Goal: Task Accomplishment & Management: Use online tool/utility

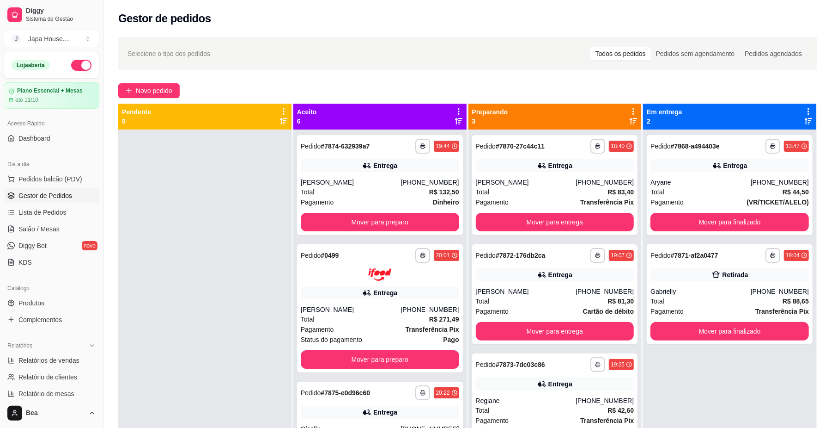
scroll to position [26, 0]
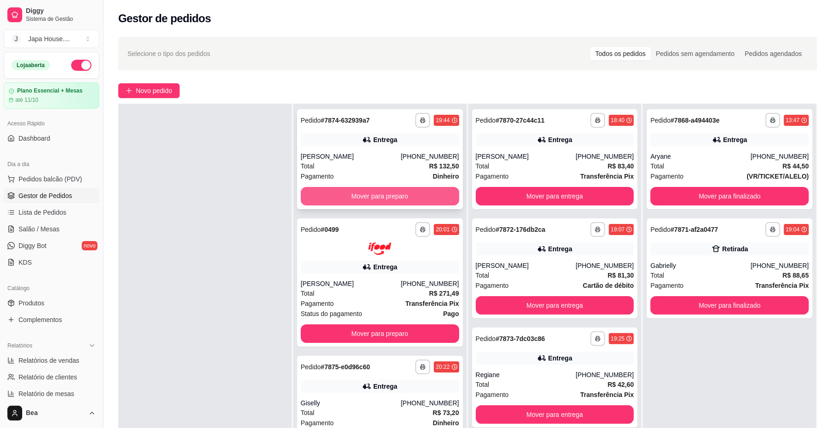
click at [404, 194] on button "Mover para preparo" at bounding box center [380, 196] width 159 height 18
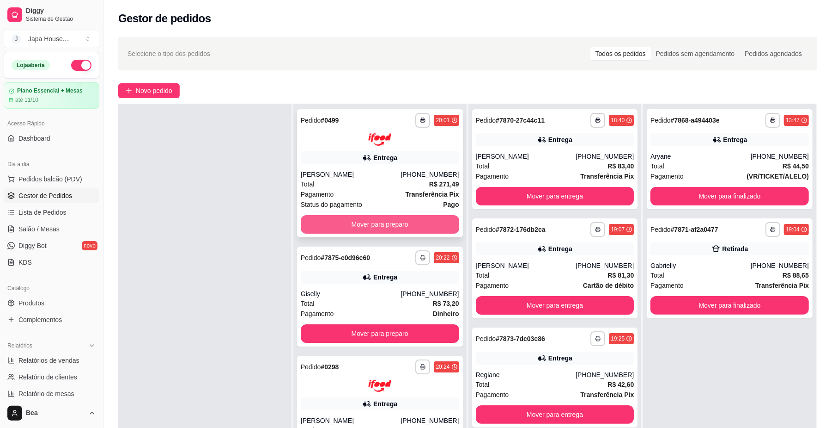
click at [414, 224] on button "Mover para preparo" at bounding box center [380, 224] width 159 height 18
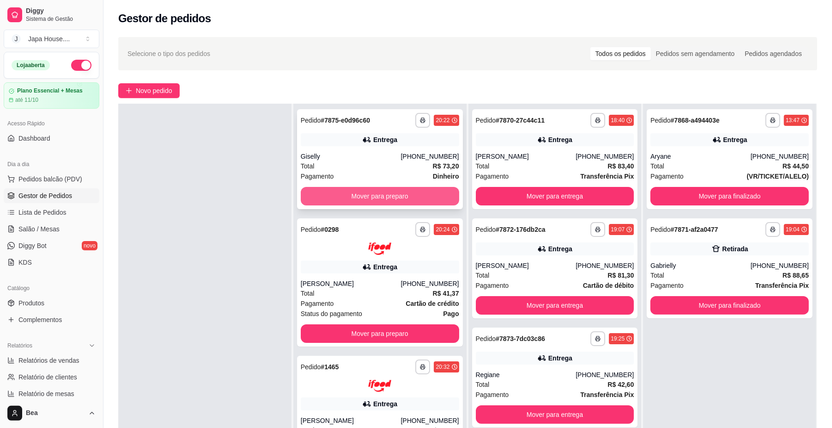
click at [422, 196] on button "Mover para preparo" at bounding box center [380, 196] width 159 height 18
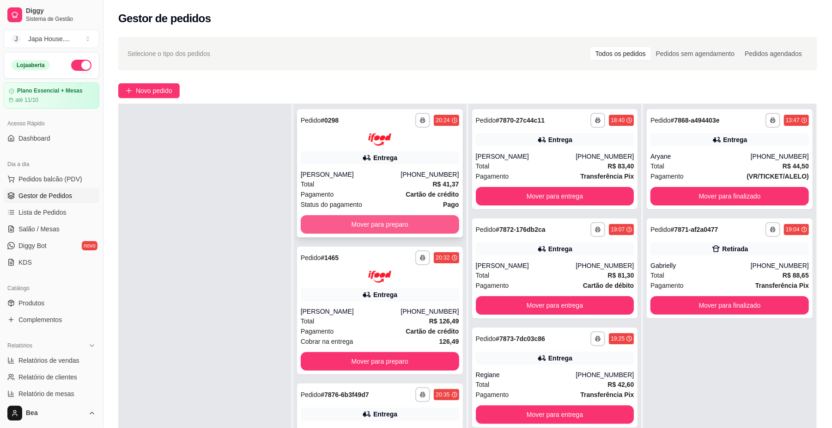
click at [423, 230] on button "Mover para preparo" at bounding box center [380, 224] width 159 height 18
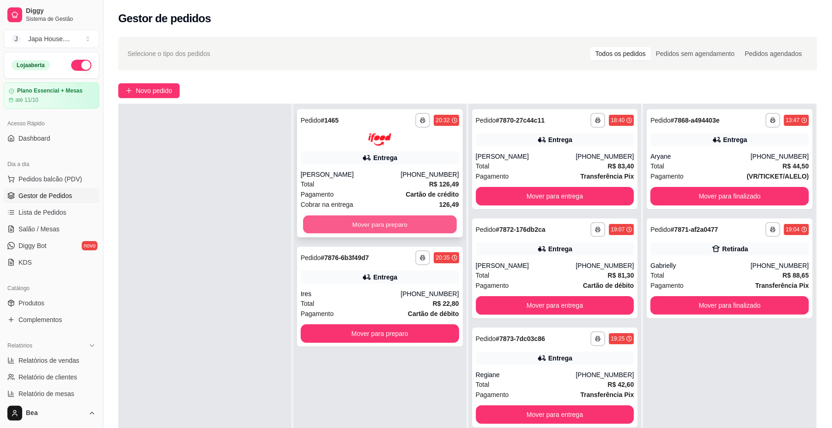
click at [424, 224] on button "Mover para preparo" at bounding box center [379, 224] width 153 height 18
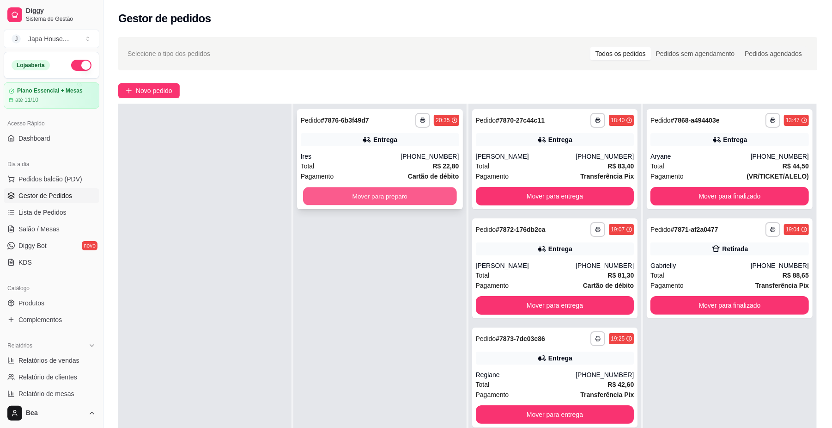
click at [431, 198] on button "Mover para preparo" at bounding box center [379, 196] width 153 height 18
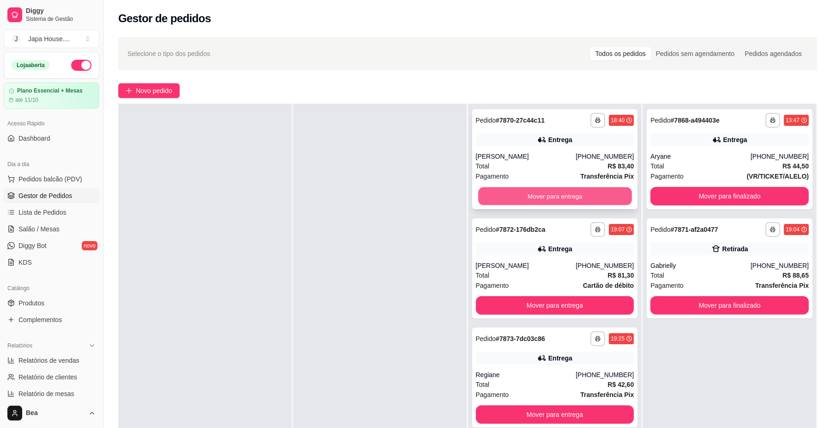
click at [594, 191] on button "Mover para entrega" at bounding box center [554, 196] width 153 height 18
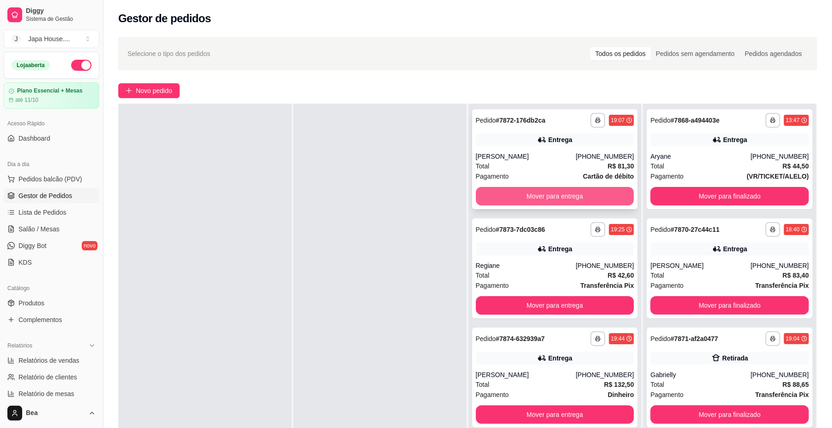
click at [595, 199] on button "Mover para entrega" at bounding box center [555, 196] width 159 height 18
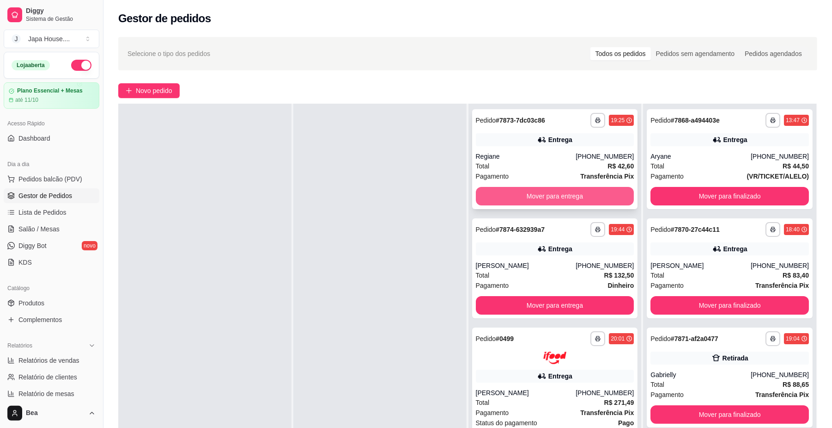
click at [594, 190] on button "Mover para entrega" at bounding box center [555, 196] width 159 height 18
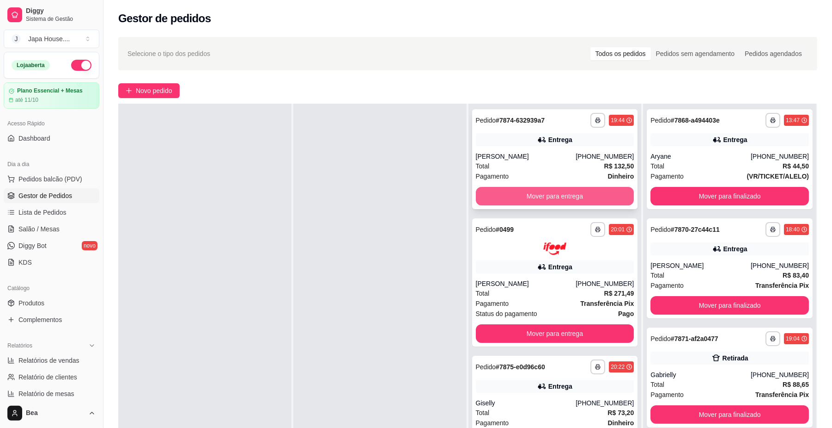
click at [595, 190] on button "Mover para entrega" at bounding box center [555, 196] width 159 height 18
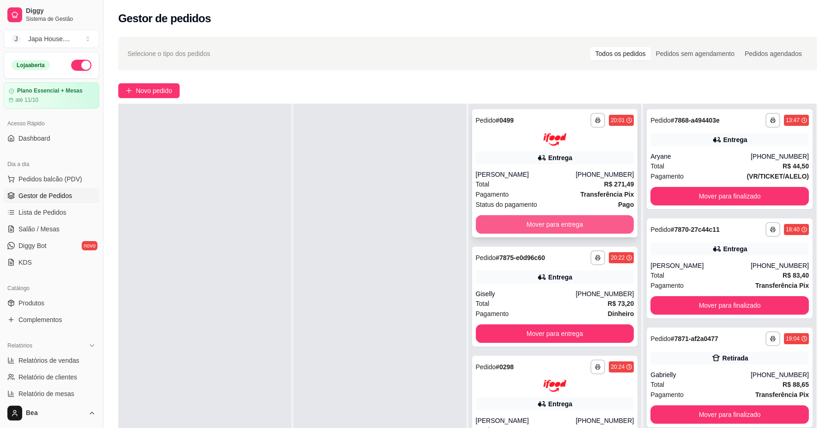
click at [597, 221] on button "Mover para entrega" at bounding box center [555, 224] width 159 height 18
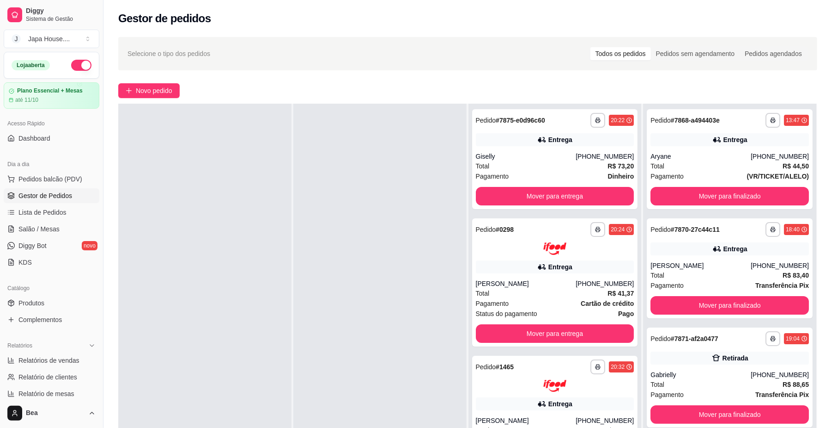
click at [53, 195] on span "Gestor de Pedidos" at bounding box center [45, 195] width 54 height 9
